Goal: Browse casually: Explore the website without a specific task or goal

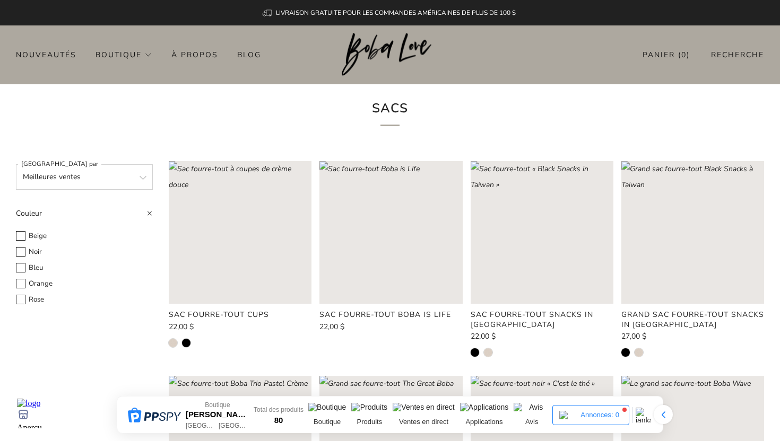
click at [431, 100] on h1 "Sacs" at bounding box center [389, 111] width 293 height 29
click at [370, 407] on img at bounding box center [371, 409] width 40 height 13
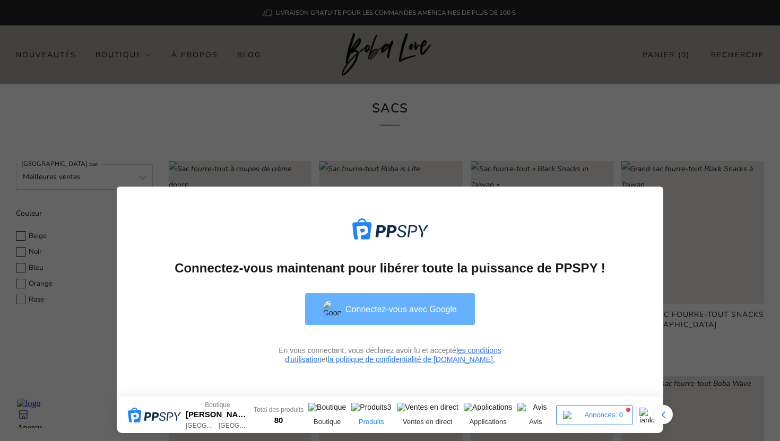
click at [431, 313] on font "Connectez-vous avec Google" at bounding box center [400, 309] width 111 height 9
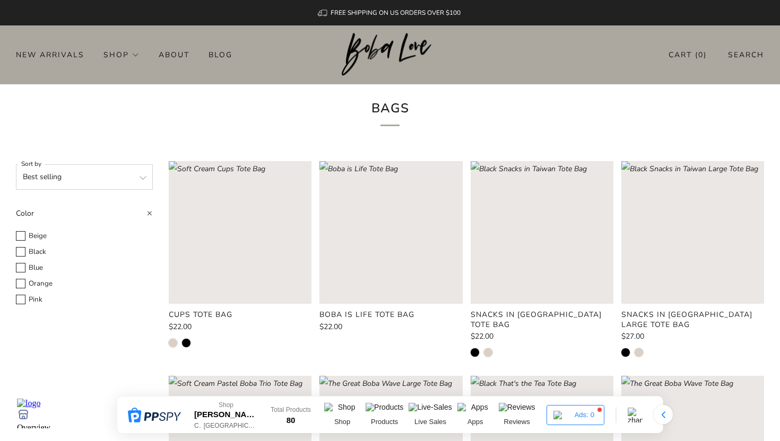
click at [617, 91] on div "Bags" at bounding box center [390, 114] width 780 height 61
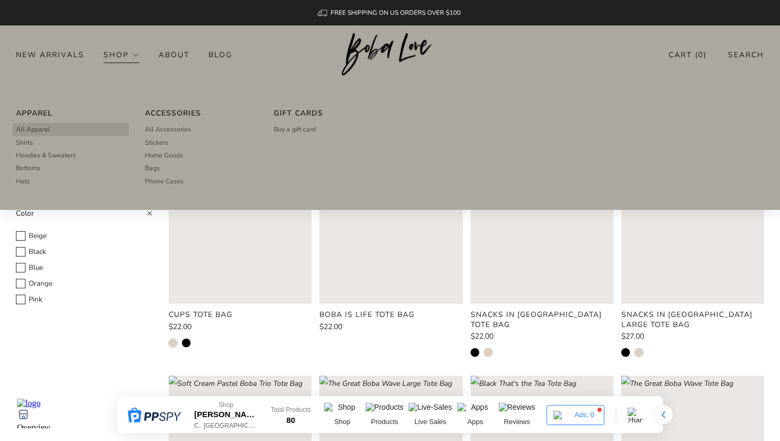
click at [26, 130] on span "All Apparel" at bounding box center [33, 130] width 34 height 10
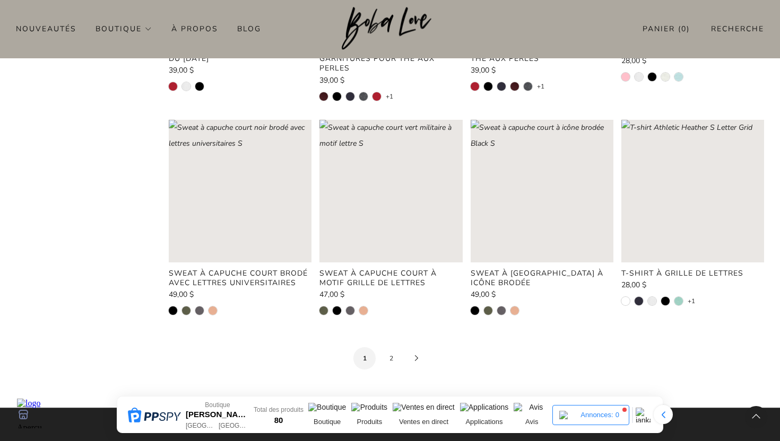
scroll to position [1167, 0]
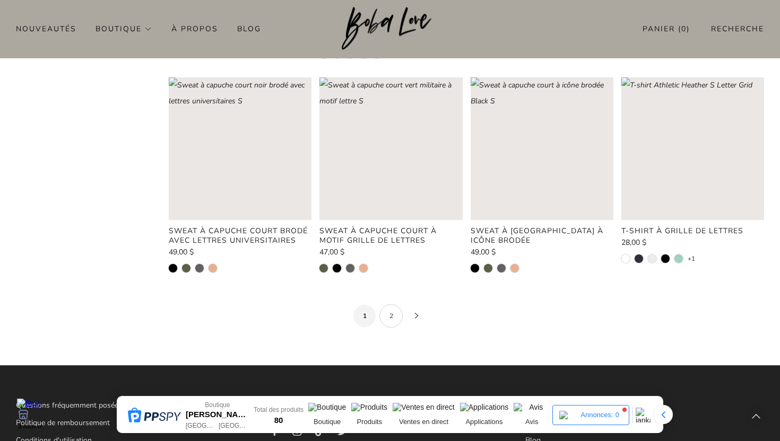
click at [391, 315] on font "2" at bounding box center [391, 316] width 4 height 8
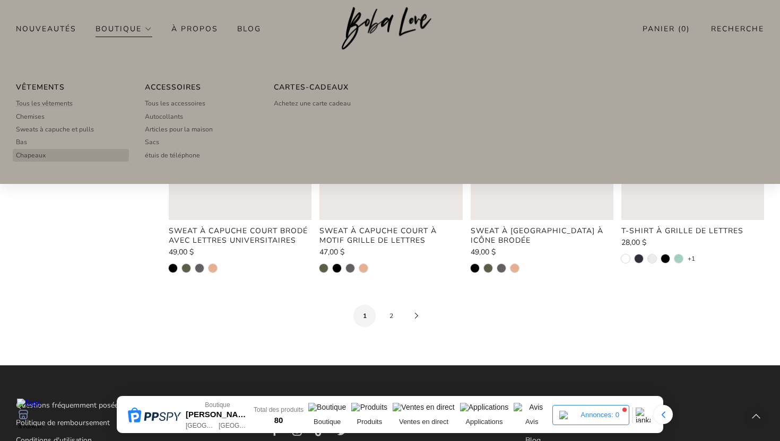
click at [50, 156] on link "Chapeaux" at bounding box center [71, 155] width 110 height 13
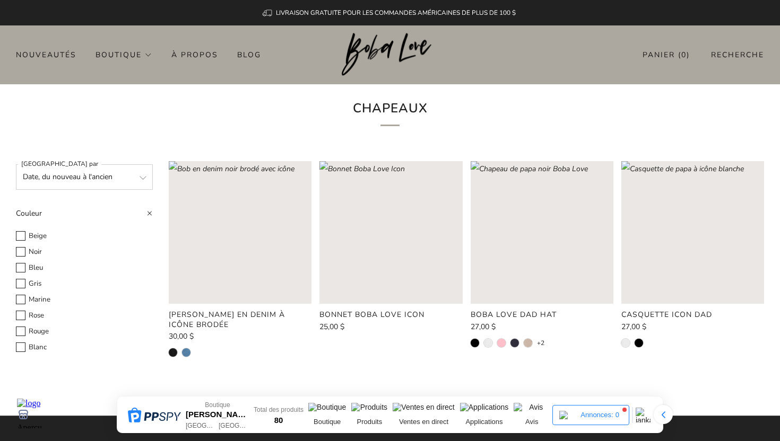
click at [176, 128] on div "Chapeaux" at bounding box center [390, 114] width 780 height 61
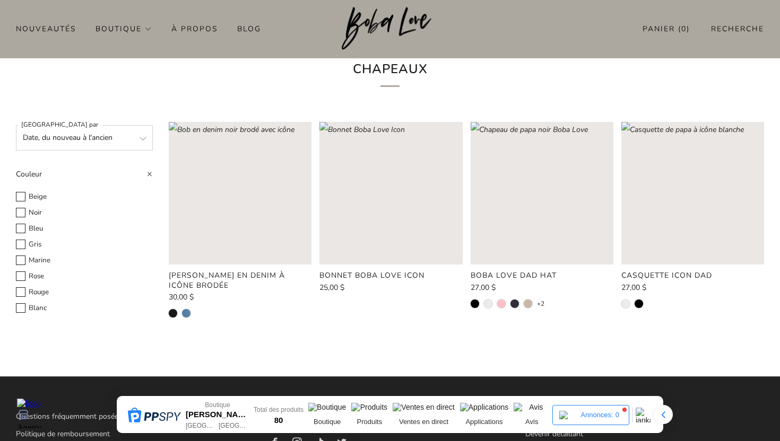
scroll to position [32, 0]
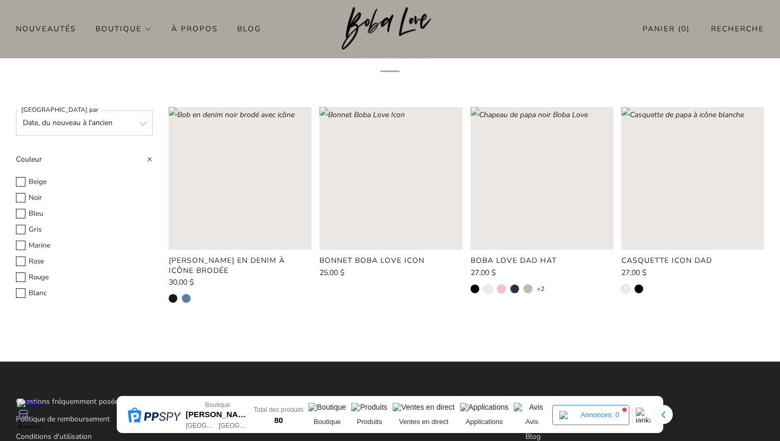
scroll to position [74, 0]
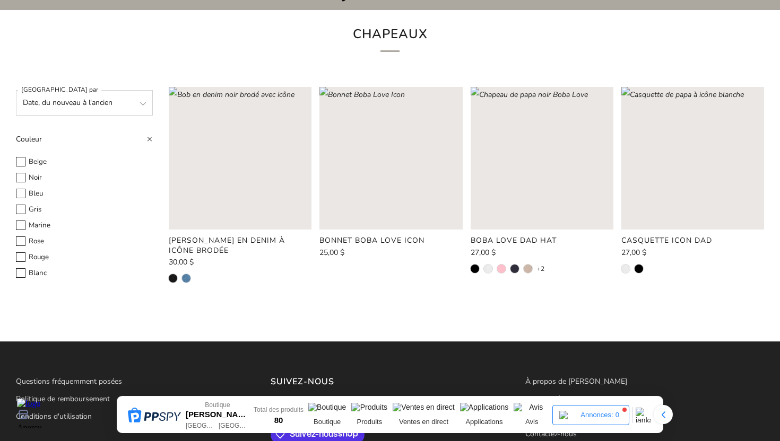
click at [297, 43] on h1 "Chapeaux" at bounding box center [389, 37] width 293 height 29
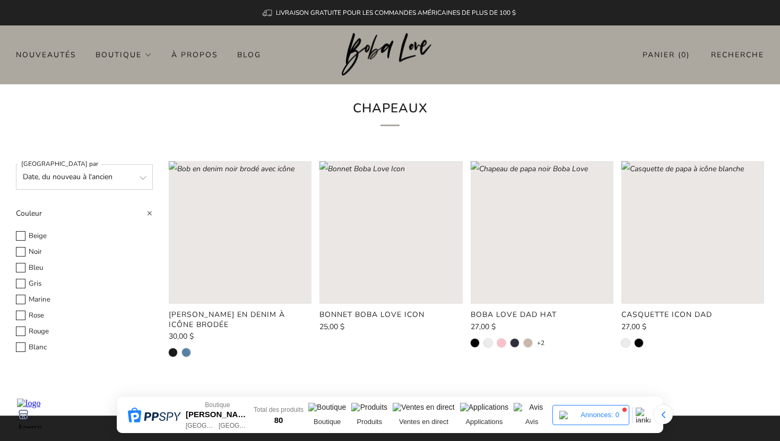
scroll to position [95, 0]
click at [143, 164] on select "En vedette Meilleures ventes Par ordre alphabétique, AZ Par ordre alphabétique,…" at bounding box center [84, 176] width 137 height 25
select select "best-selling"
click at [16, 164] on select "En vedette Meilleures ventes Par ordre alphabétique, AZ Par ordre alphabétique,…" at bounding box center [84, 176] width 137 height 25
click at [39, 84] on div "Chapeaux" at bounding box center [390, 114] width 780 height 61
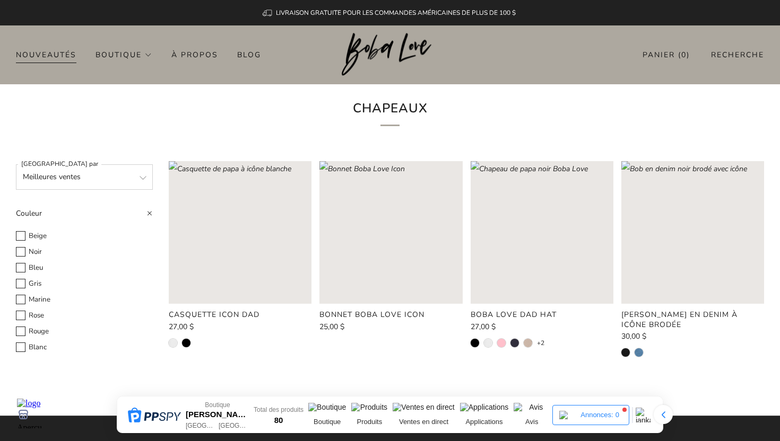
click at [57, 55] on font "Nouveautés" at bounding box center [46, 55] width 60 height 10
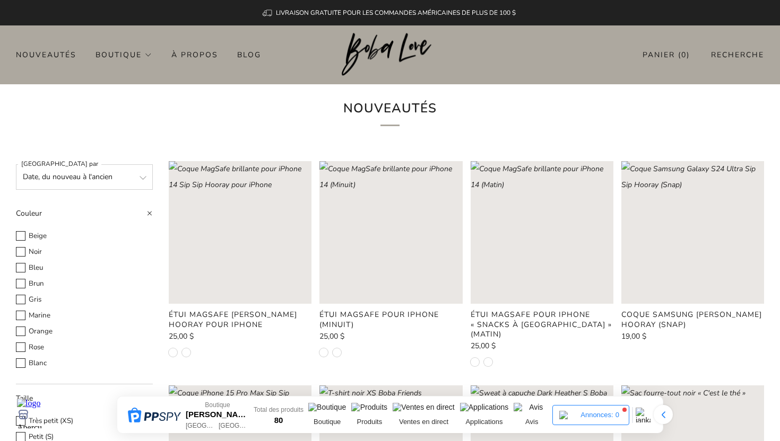
click at [189, 106] on div "Nouveautés" at bounding box center [390, 114] width 780 height 61
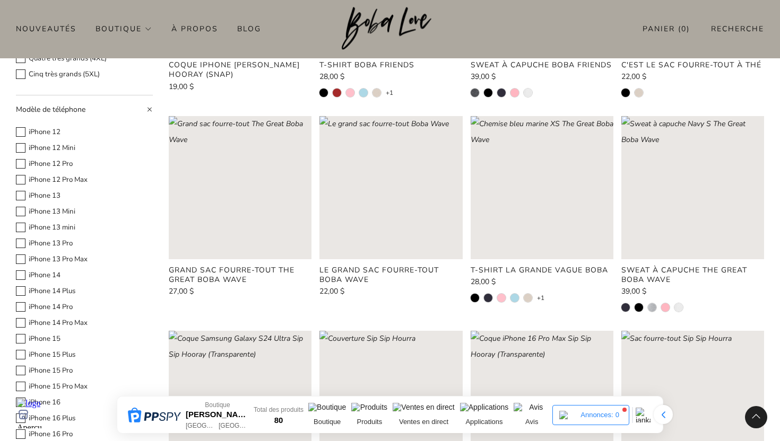
scroll to position [453, 0]
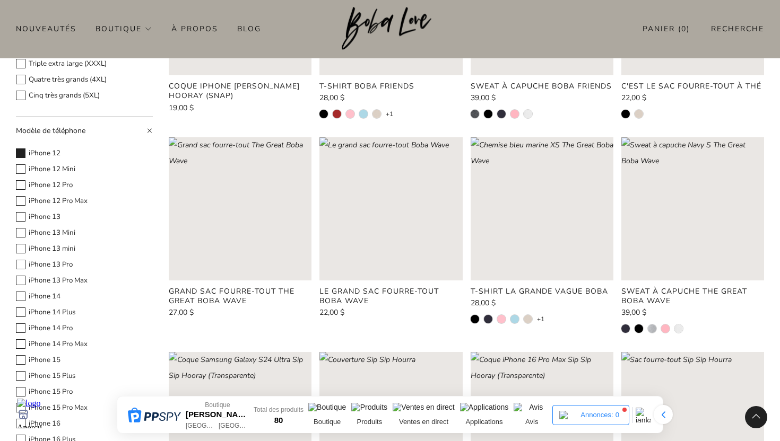
click at [53, 155] on font "iPhone 12" at bounding box center [45, 154] width 32 height 10
click at [16, 147] on Model-1 "iPhone 12" at bounding box center [15, 147] width 1 height 1
checkbox Model-1 "true"
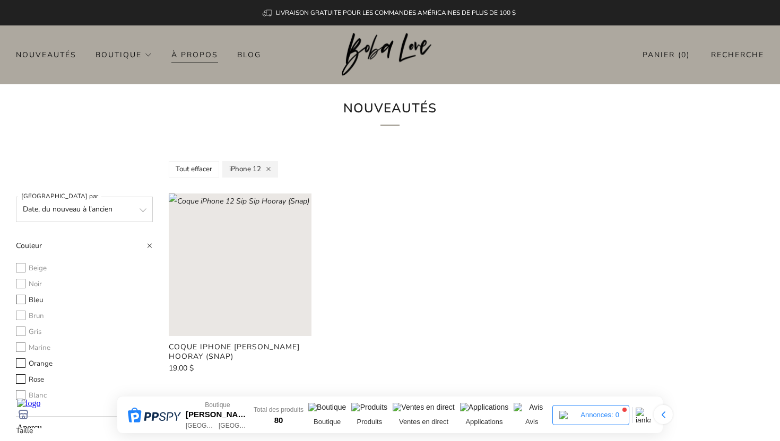
click at [189, 53] on font "À propos" at bounding box center [194, 55] width 47 height 10
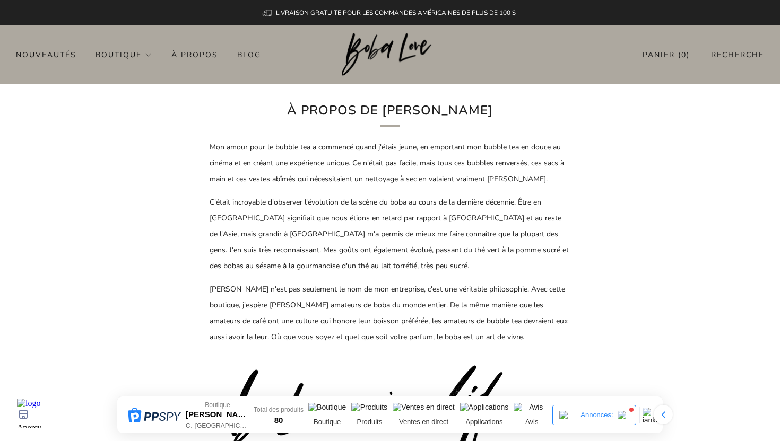
click at [251, 57] on font "Blog" at bounding box center [249, 55] width 24 height 10
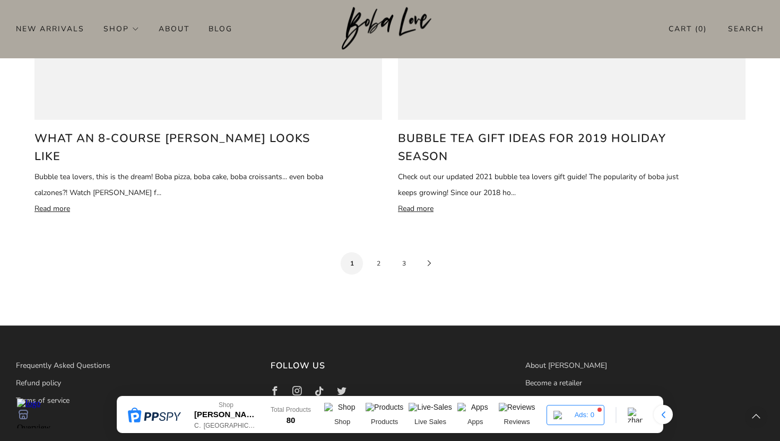
scroll to position [2244, 0]
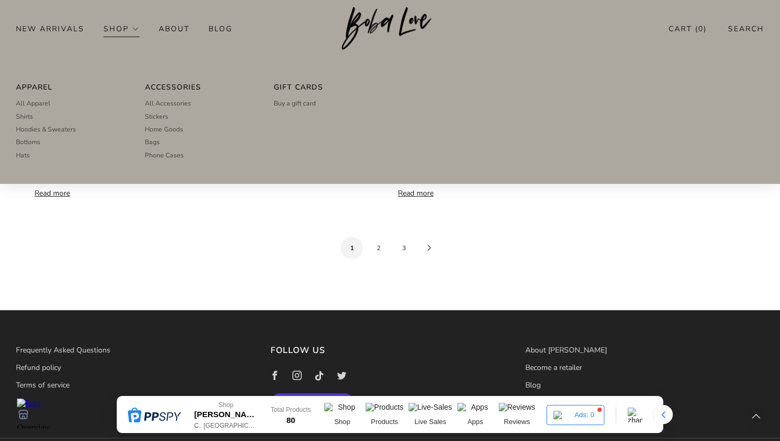
click at [110, 30] on link "Shop" at bounding box center [121, 28] width 36 height 17
